Goal: Task Accomplishment & Management: Manage account settings

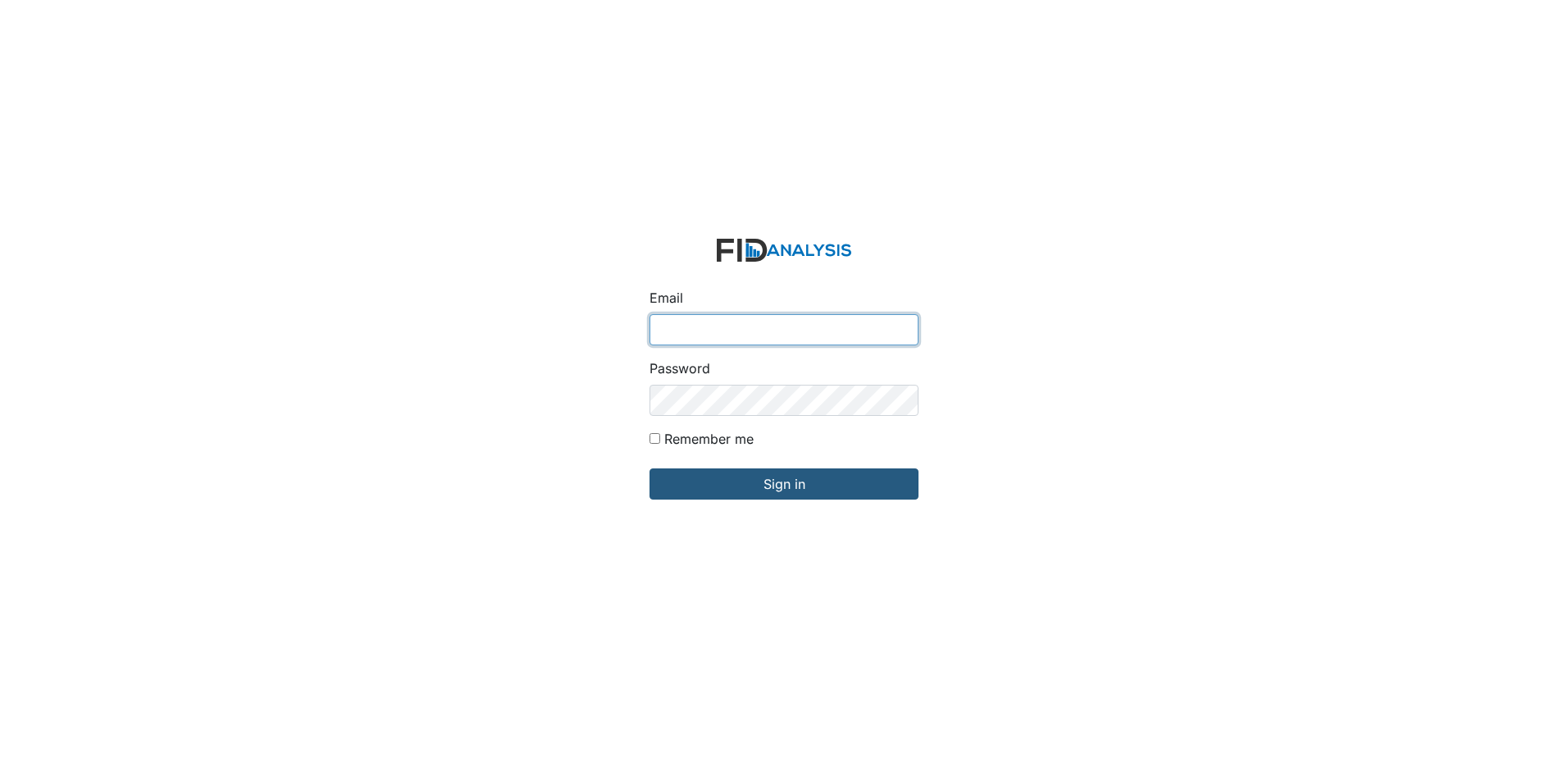
click at [712, 325] on input "Email" at bounding box center [784, 329] width 269 height 32
type input "[EMAIL_ADDRESS][DOMAIN_NAME]"
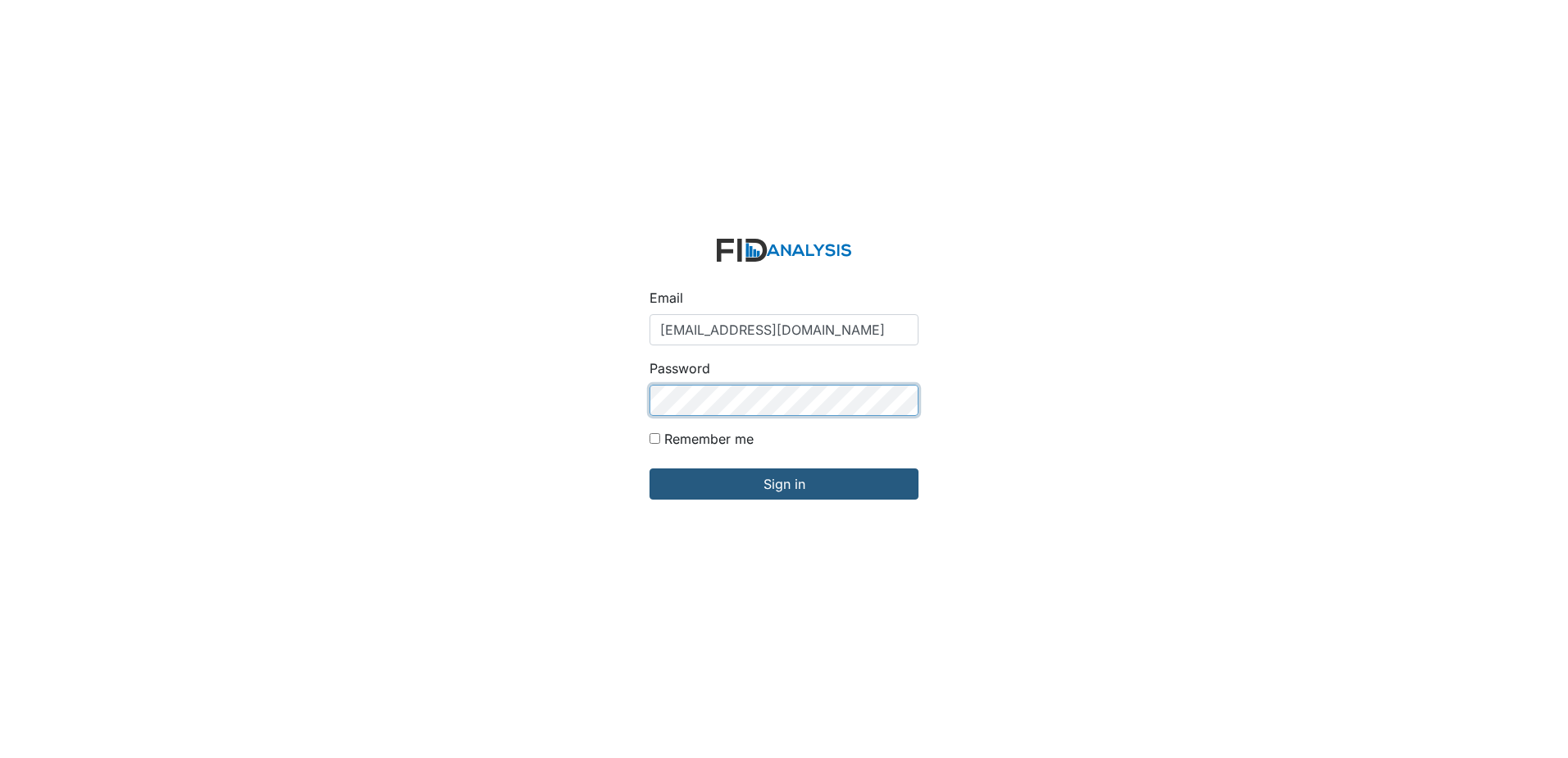
click at [650, 468] on input "Sign in" at bounding box center [784, 483] width 269 height 32
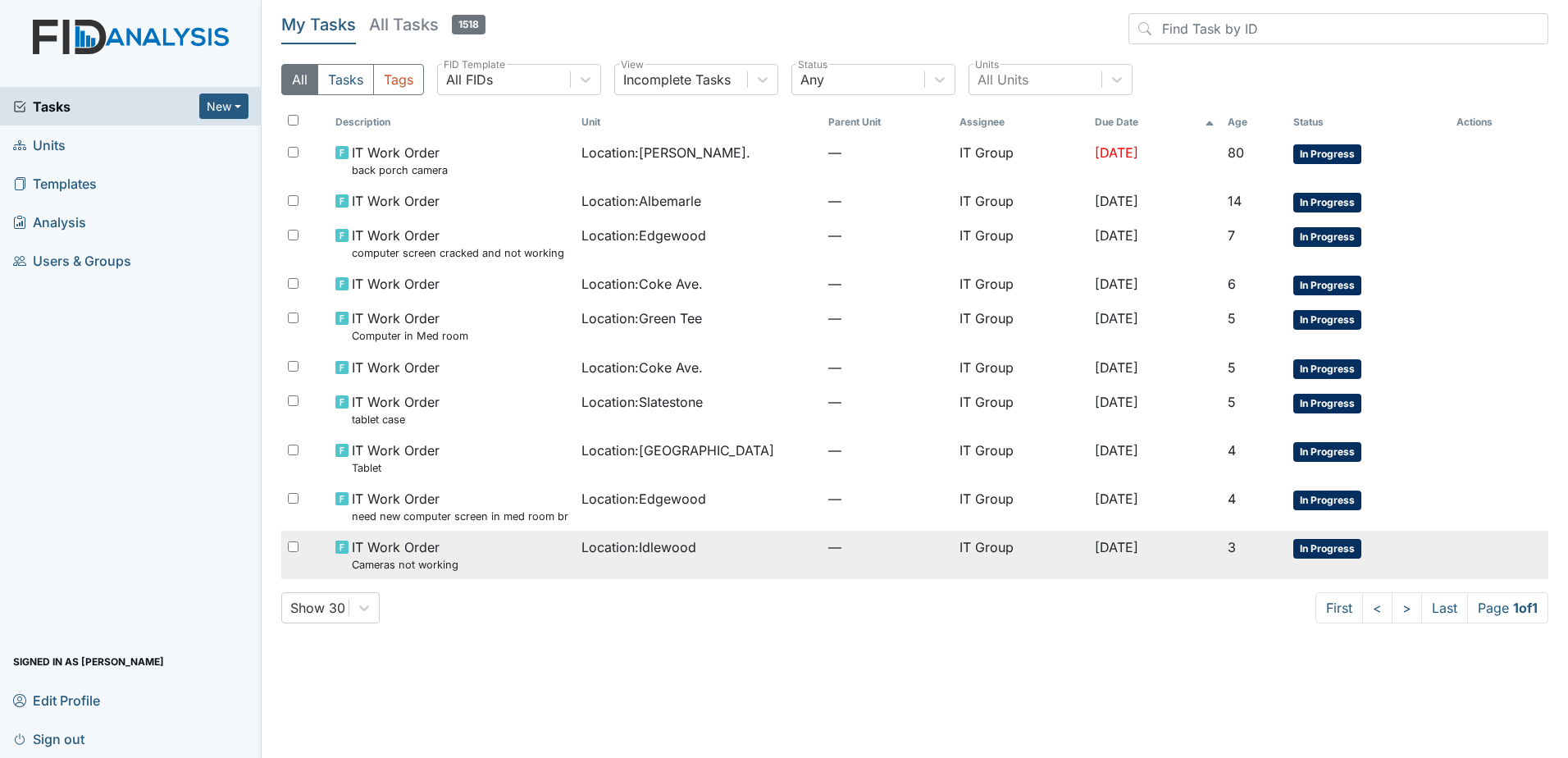
click at [610, 548] on span "Location : Idlewood" at bounding box center [639, 547] width 115 height 20
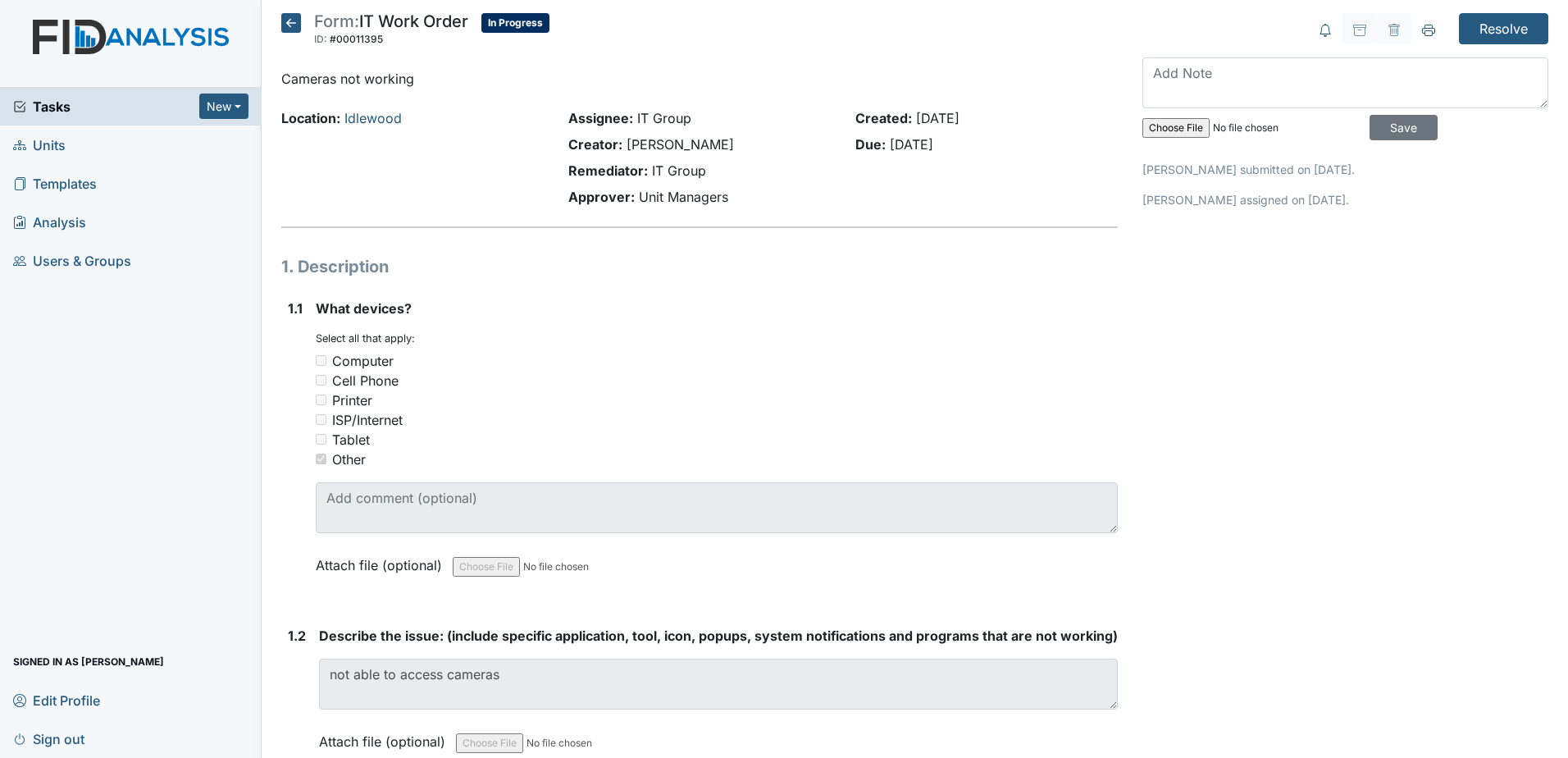
click at [297, 20] on icon at bounding box center [291, 22] width 20 height 20
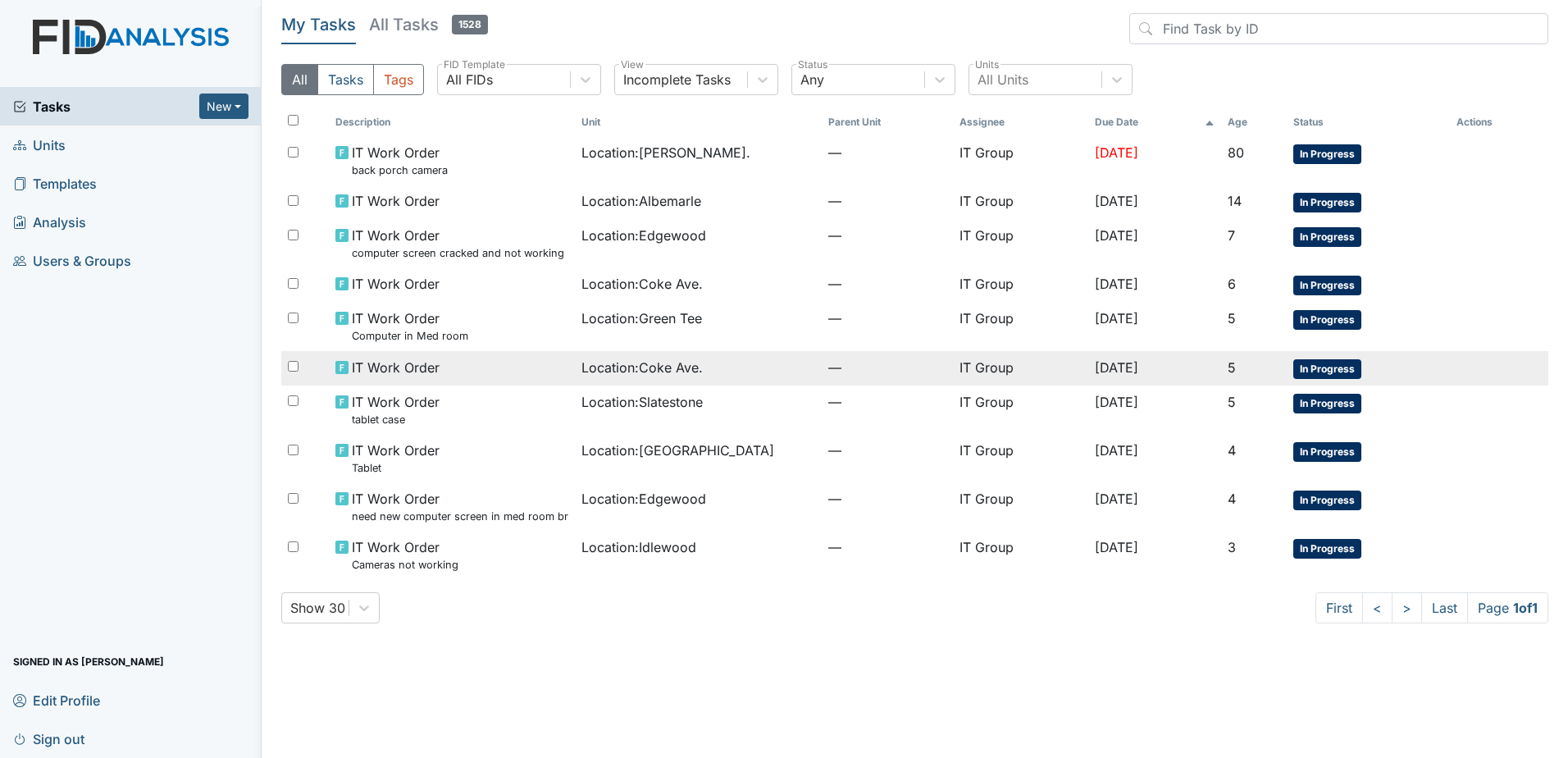
click at [558, 371] on td "IT Work Order" at bounding box center [452, 368] width 246 height 34
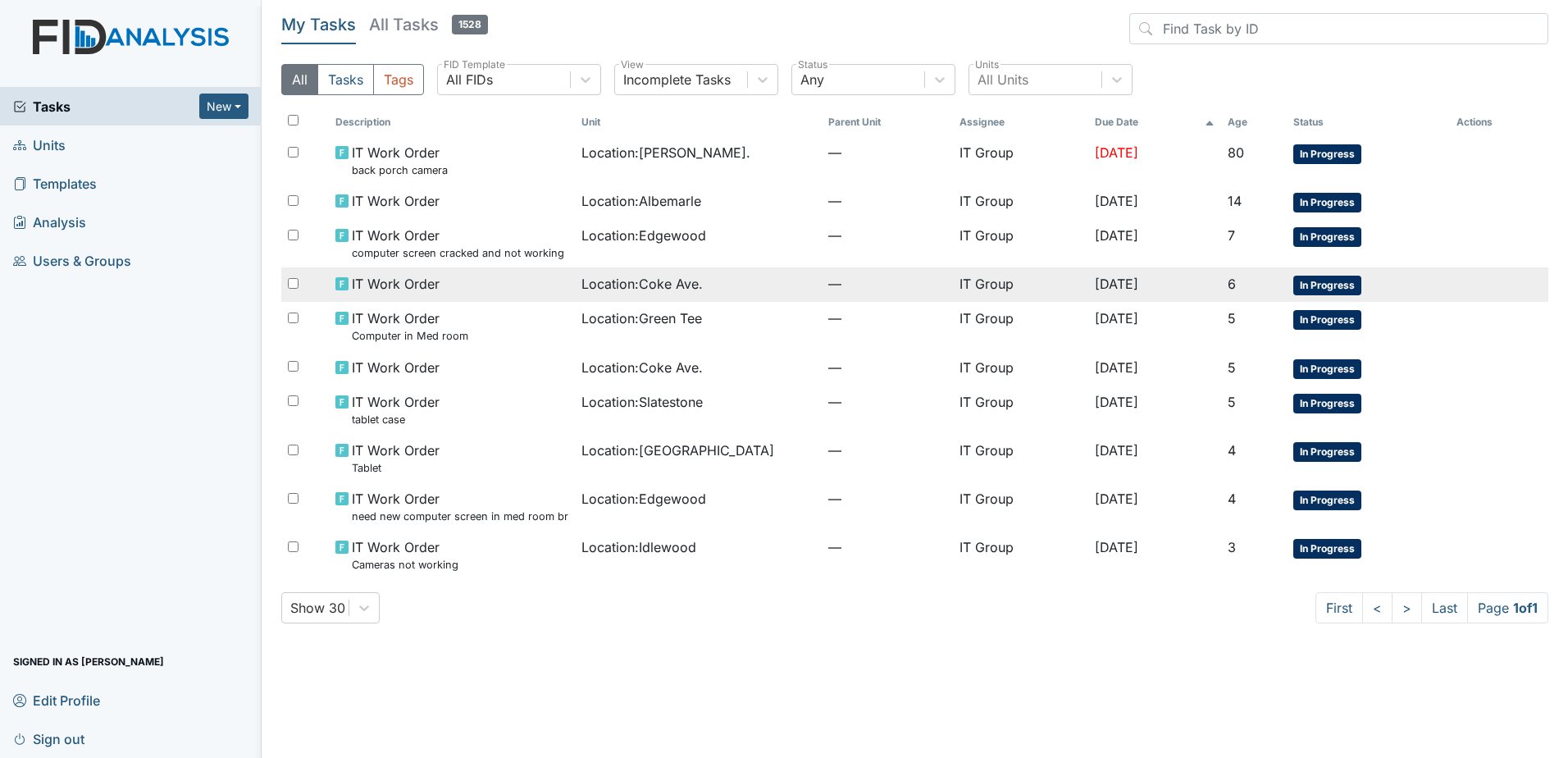
click at [489, 298] on td "IT Work Order" at bounding box center [452, 284] width 246 height 34
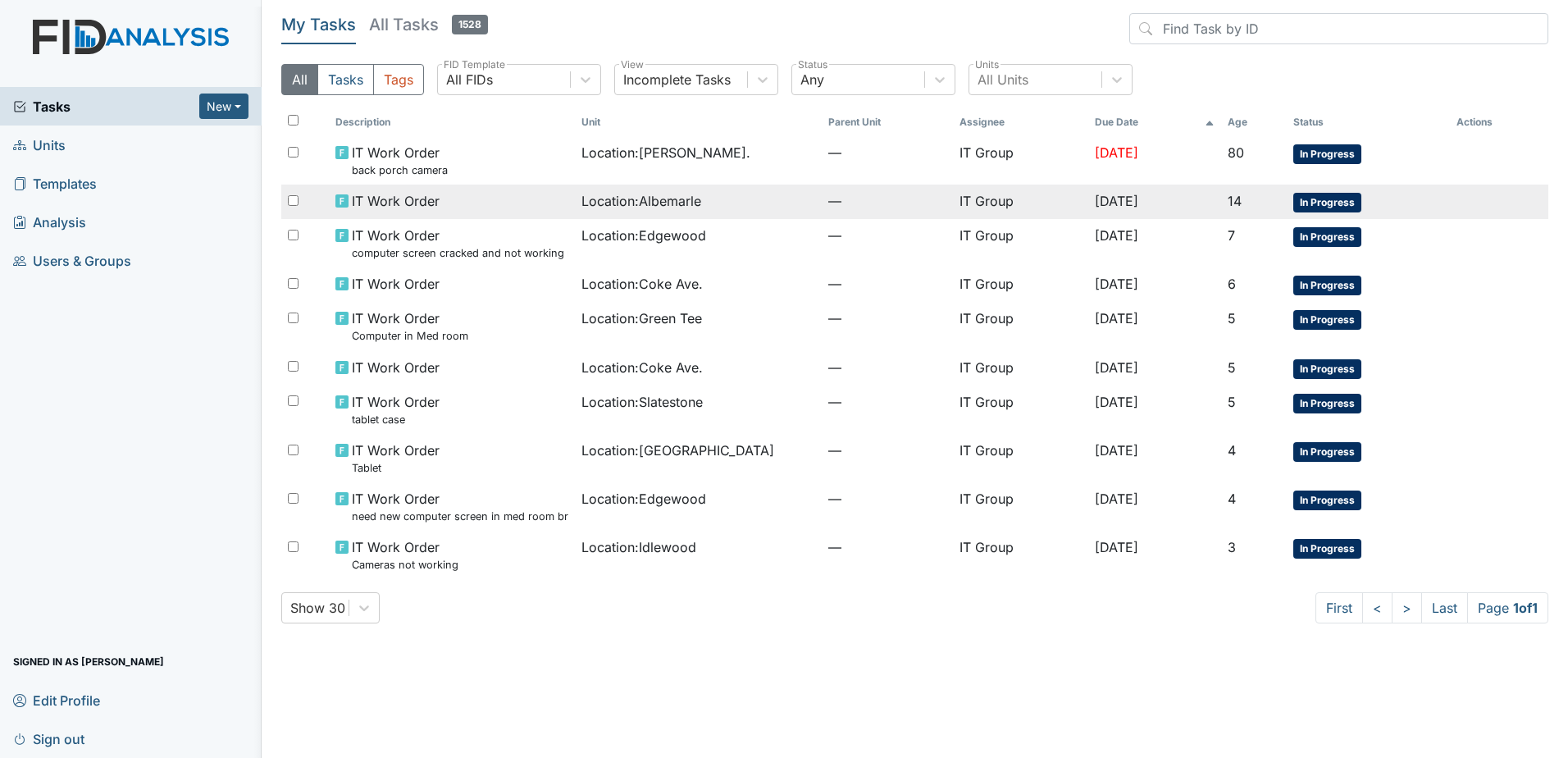
click at [615, 204] on span "Location : Albemarle" at bounding box center [641, 200] width 119 height 20
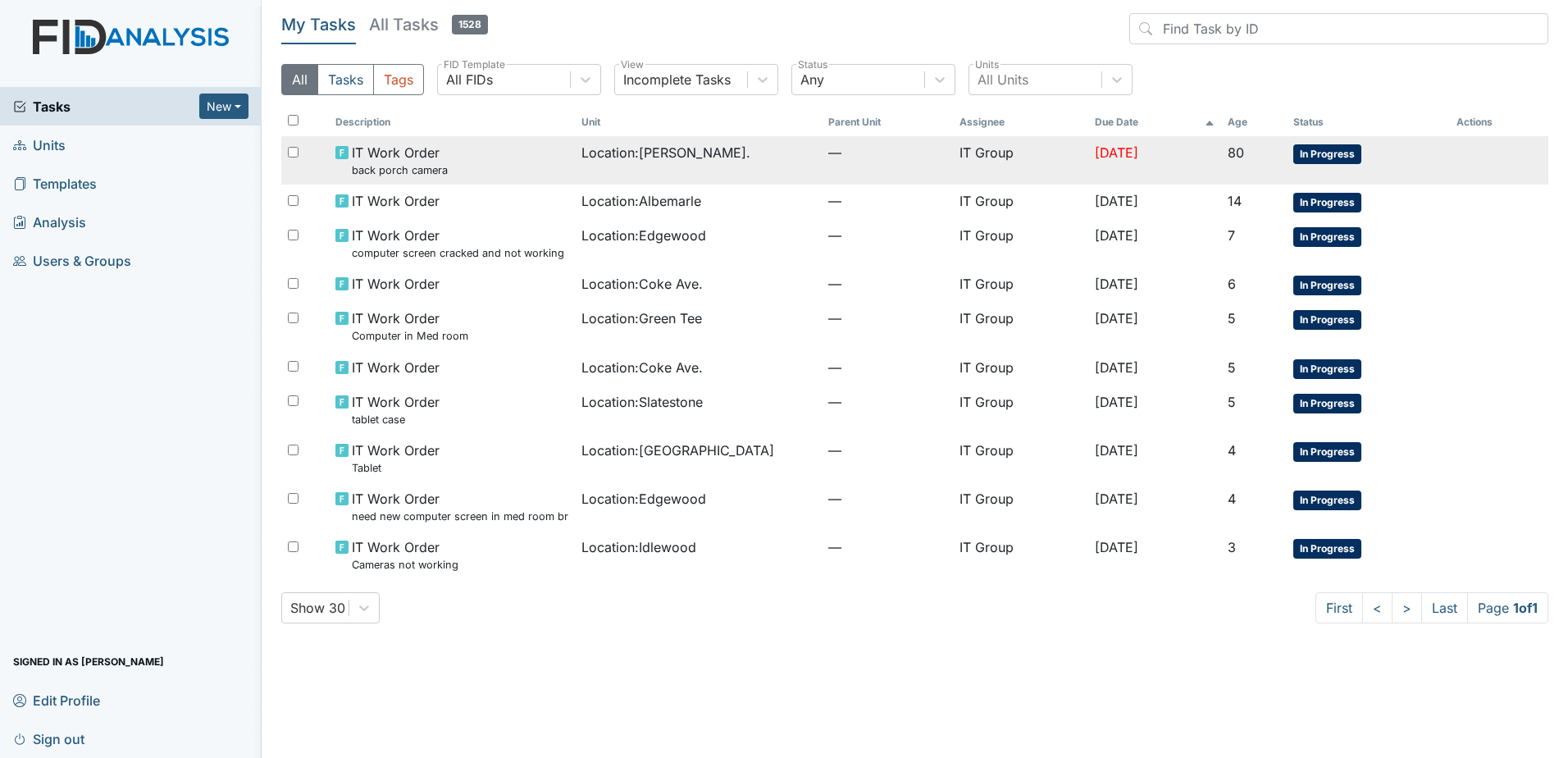
click at [629, 142] on td "Location : William St." at bounding box center [697, 160] width 246 height 49
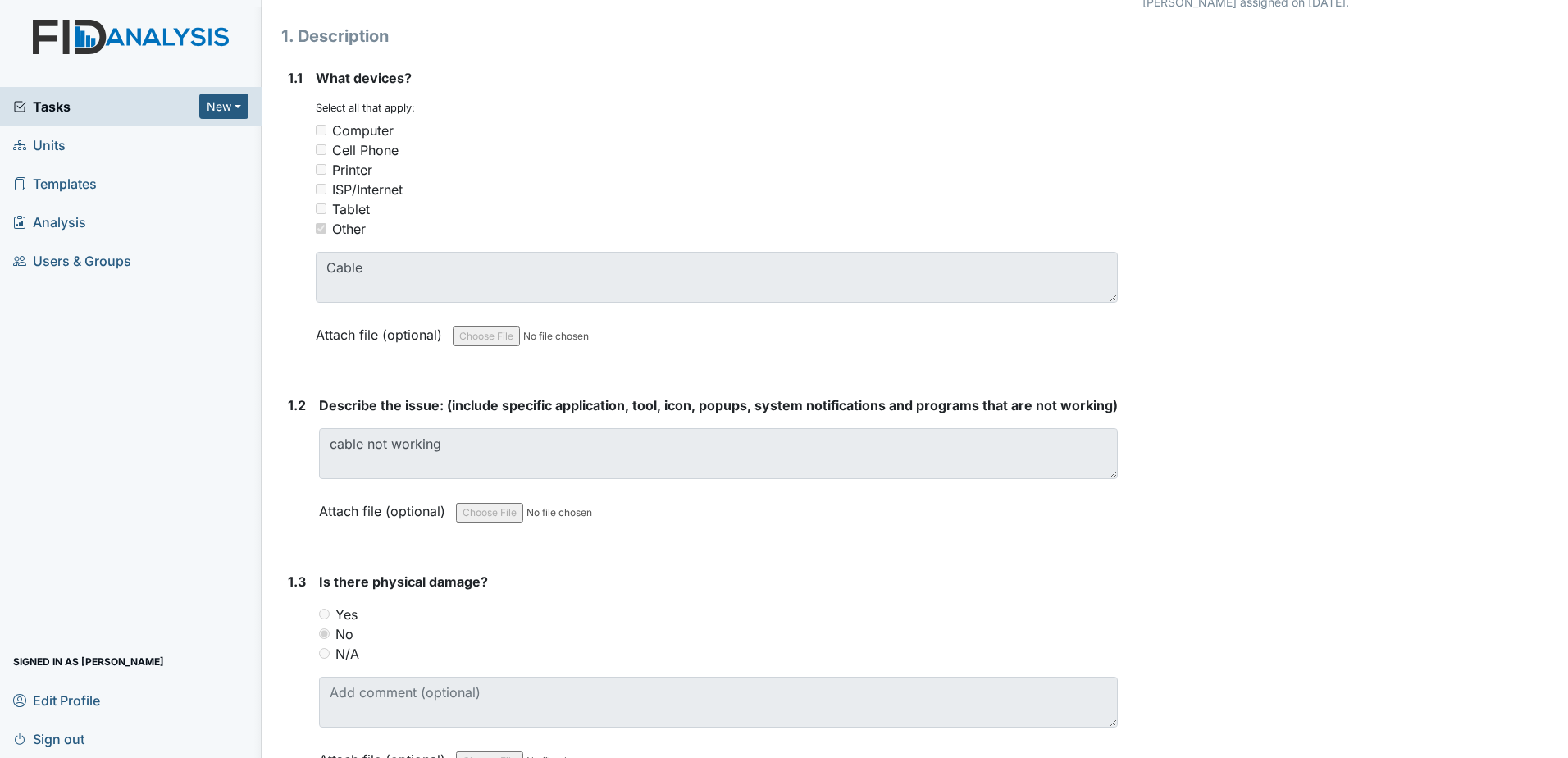
scroll to position [246, 0]
